Goal: Information Seeking & Learning: Check status

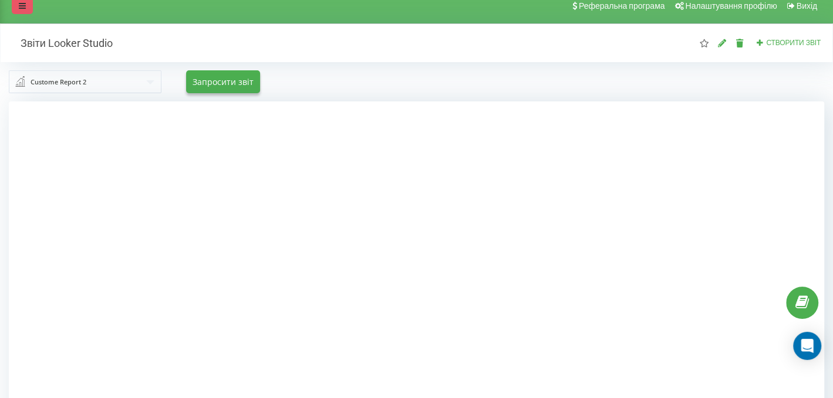
click at [22, 8] on icon at bounding box center [22, 6] width 7 height 8
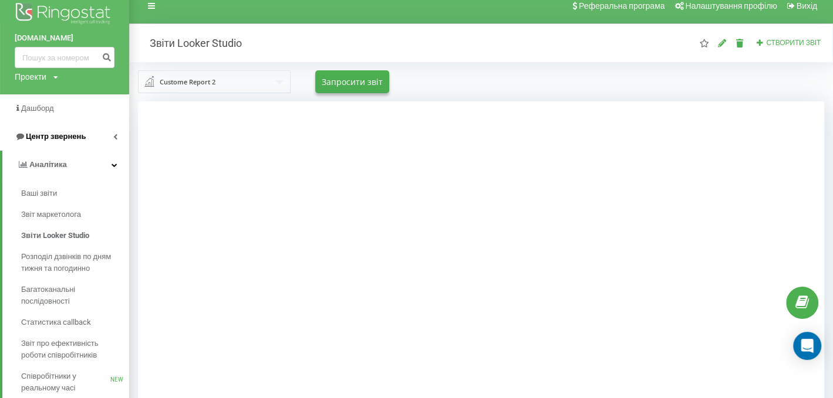
click at [42, 144] on link "Центр звернень" at bounding box center [64, 137] width 129 height 28
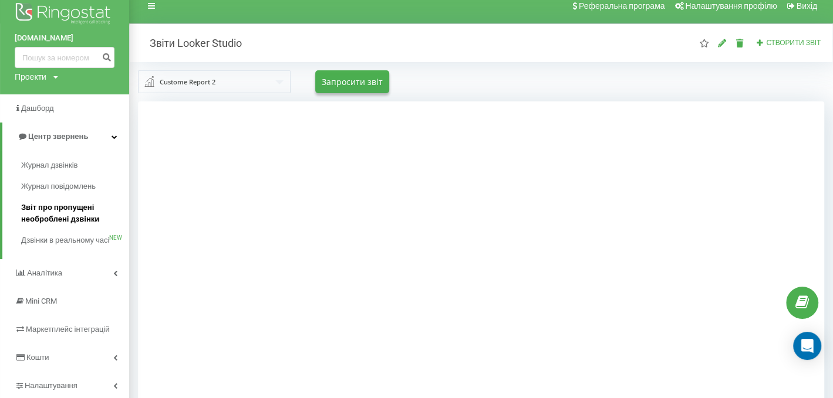
click at [79, 215] on span "Звіт про пропущені необроблені дзвінки" at bounding box center [72, 213] width 102 height 23
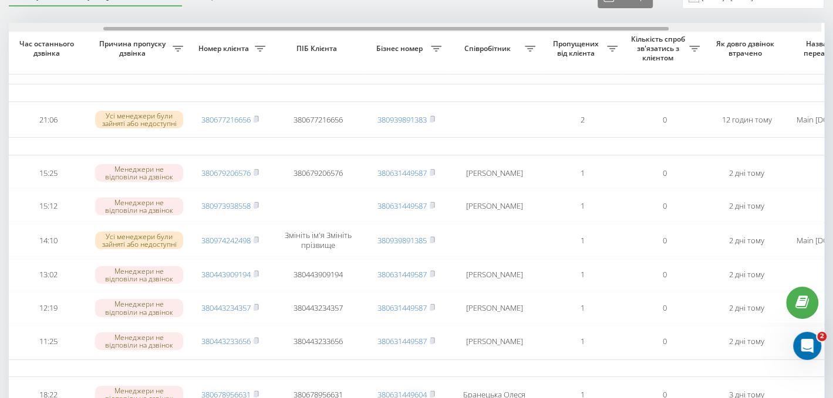
scroll to position [0, 140]
drag, startPoint x: 509, startPoint y: 28, endPoint x: 606, endPoint y: 60, distance: 102.6
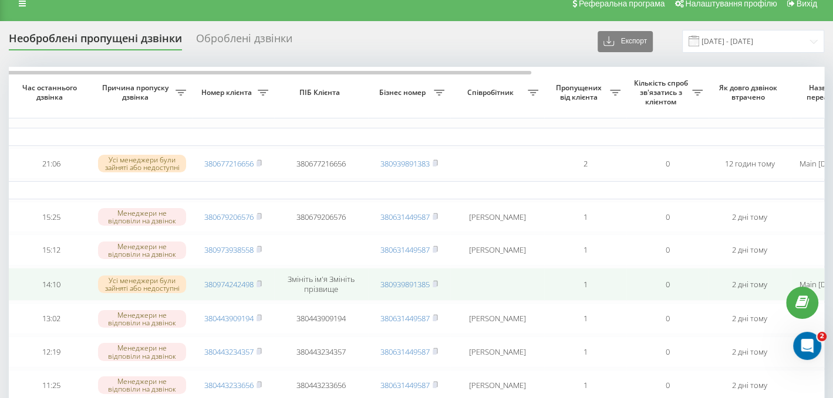
scroll to position [0, 0]
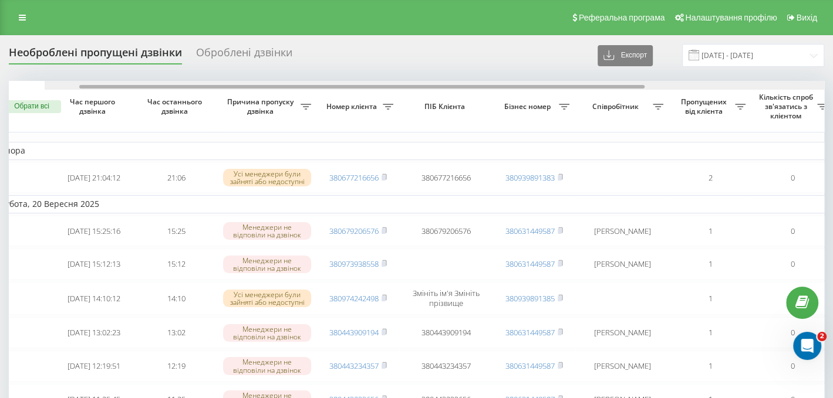
drag, startPoint x: 557, startPoint y: 86, endPoint x: 468, endPoint y: 85, distance: 88.6
click at [468, 85] on div at bounding box center [361, 87] width 565 height 4
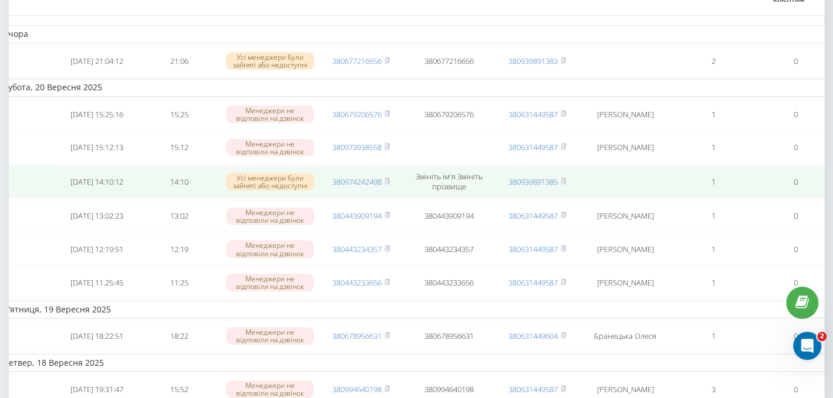
scroll to position [58, 0]
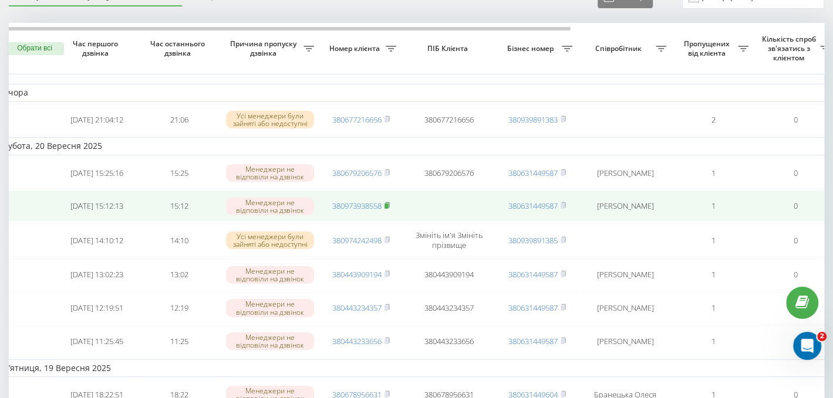
click at [387, 209] on rect at bounding box center [386, 206] width 4 height 5
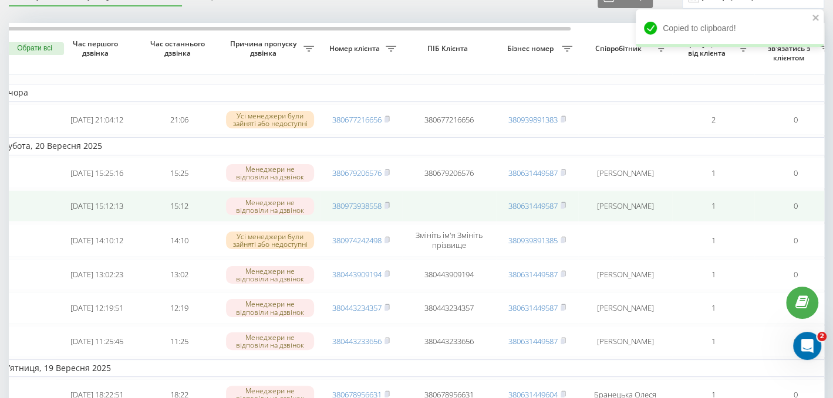
click at [436, 197] on td at bounding box center [449, 206] width 94 height 31
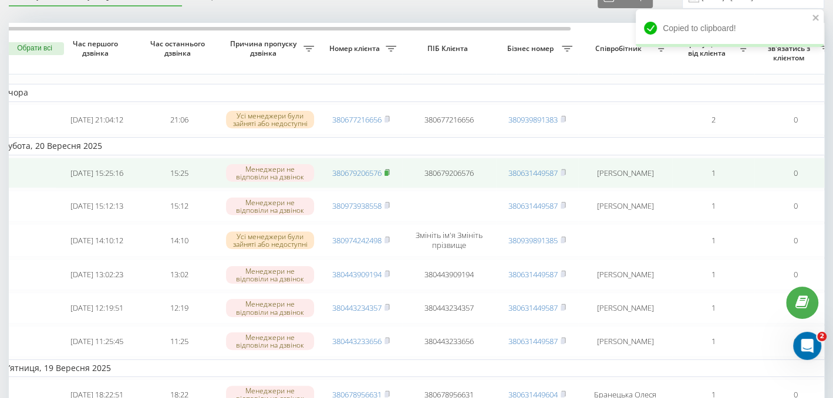
click at [387, 174] on rect at bounding box center [386, 172] width 4 height 5
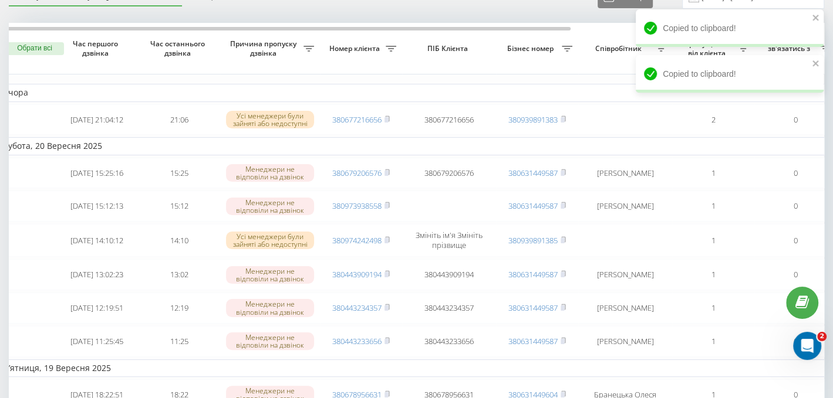
drag, startPoint x: 407, startPoint y: 13, endPoint x: 439, endPoint y: 21, distance: 33.0
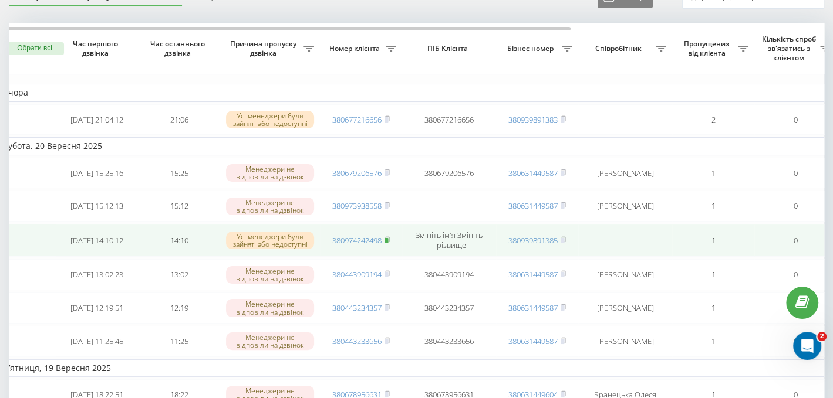
click at [389, 242] on icon at bounding box center [386, 239] width 5 height 7
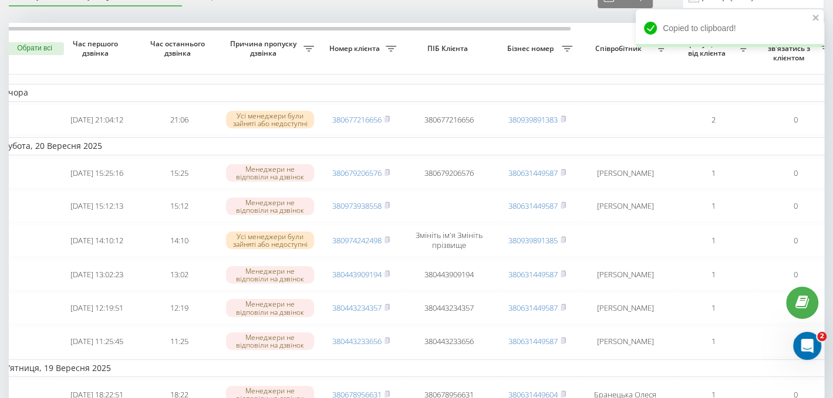
click at [593, 69] on th "Співробітник" at bounding box center [625, 49] width 94 height 52
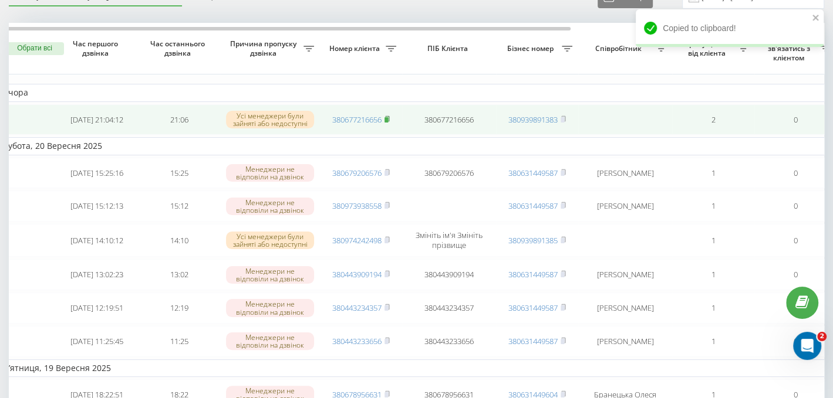
click at [387, 118] on rect at bounding box center [386, 119] width 4 height 5
